Goal: Complete application form

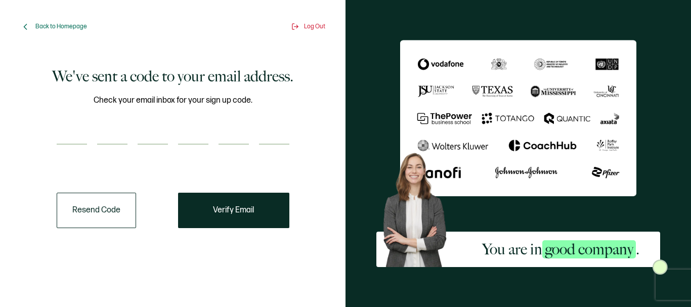
click at [78, 141] on input "number" at bounding box center [72, 134] width 30 height 20
type input "4"
type input "5"
type input "9"
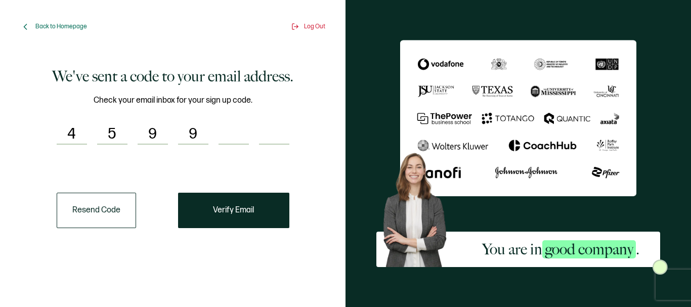
type input "5"
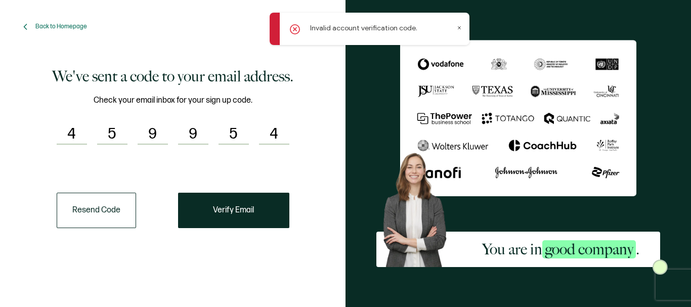
type input "4"
click at [190, 133] on input "9" at bounding box center [193, 134] width 30 height 20
type input "5"
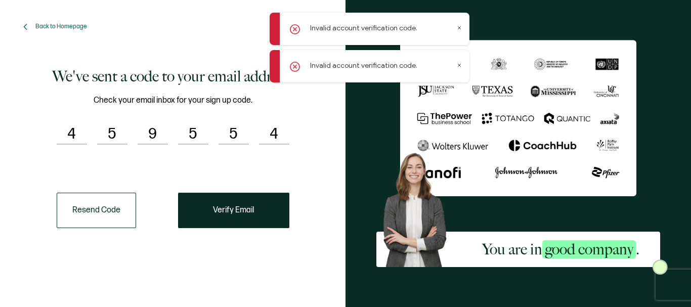
click at [234, 134] on input "5" at bounding box center [234, 134] width 30 height 20
type input "9"
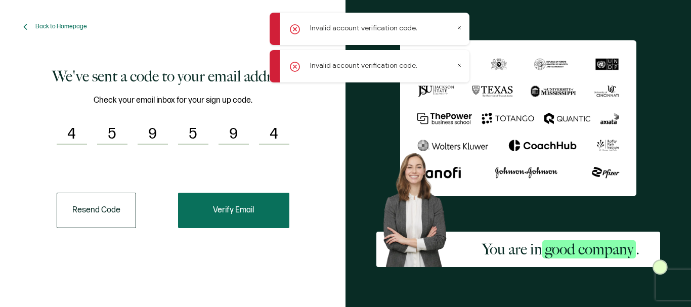
click at [252, 206] on button "Verify Email" at bounding box center [233, 210] width 111 height 35
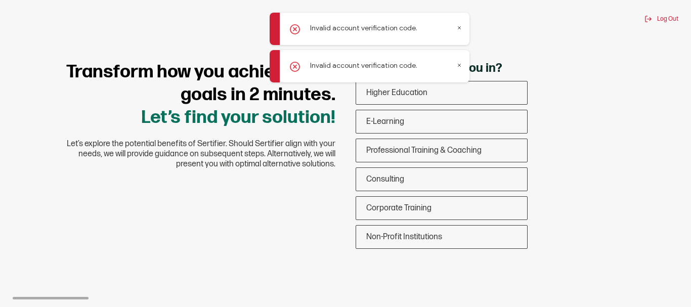
click at [458, 25] on icon at bounding box center [459, 27] width 5 height 5
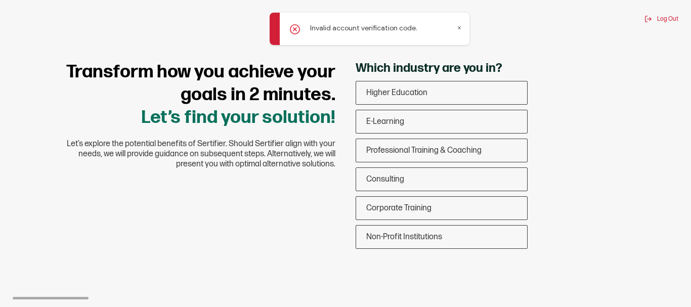
click at [457, 25] on icon at bounding box center [459, 27] width 5 height 5
click at [436, 237] on span "Non-Profit Institutions" at bounding box center [404, 237] width 76 height 10
click at [0, 0] on input "Non-Profit Institutions" at bounding box center [0, 0] width 0 height 0
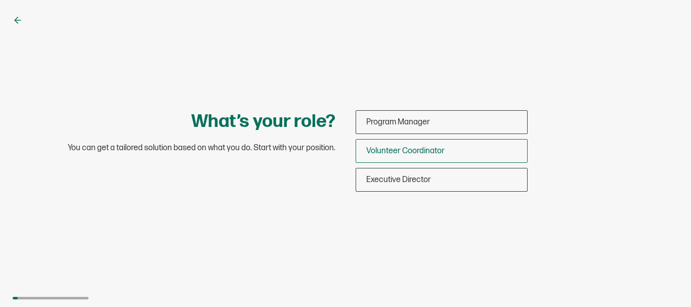
click at [391, 153] on span "Volunteer Coordinator" at bounding box center [405, 151] width 78 height 10
click at [0, 0] on input "Volunteer Coordinator" at bounding box center [0, 0] width 0 height 0
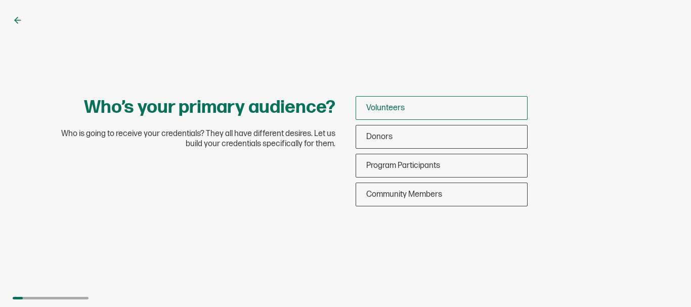
click at [381, 105] on span "Volunteers" at bounding box center [385, 108] width 38 height 10
click at [0, 0] on input "Volunteers" at bounding box center [0, 0] width 0 height 0
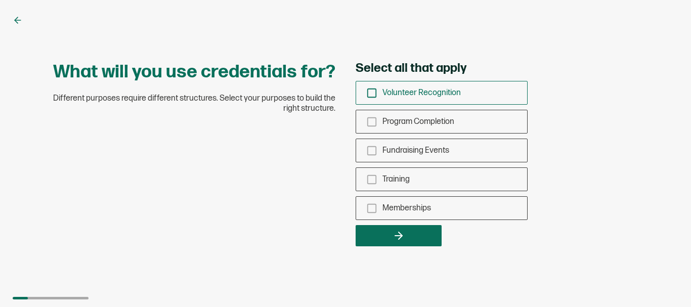
click at [370, 89] on rect "checkbox-group" at bounding box center [372, 93] width 9 height 9
click at [0, 0] on input "Volunteer Recognition" at bounding box center [0, 0] width 0 height 0
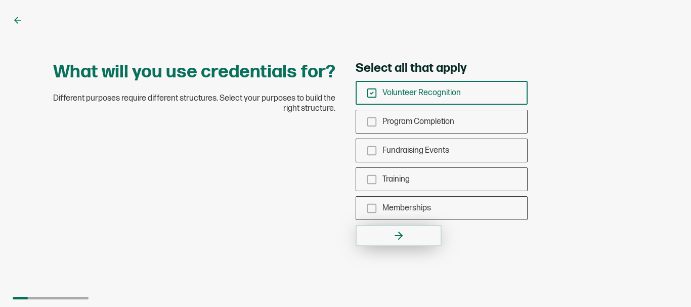
click at [419, 240] on button "button" at bounding box center [399, 235] width 86 height 21
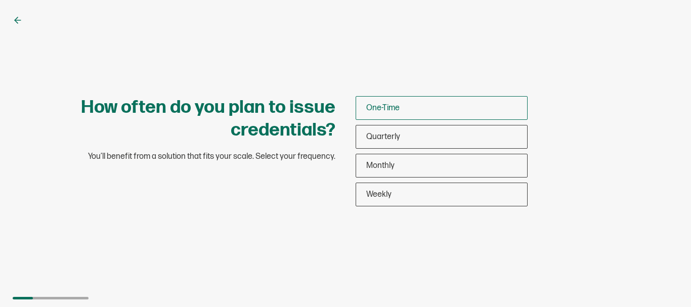
click at [414, 106] on div "One-Time" at bounding box center [441, 108] width 171 height 24
click at [0, 0] on input "One-Time" at bounding box center [0, 0] width 0 height 0
